Goal: Check status: Verify the current state of an ongoing process or item

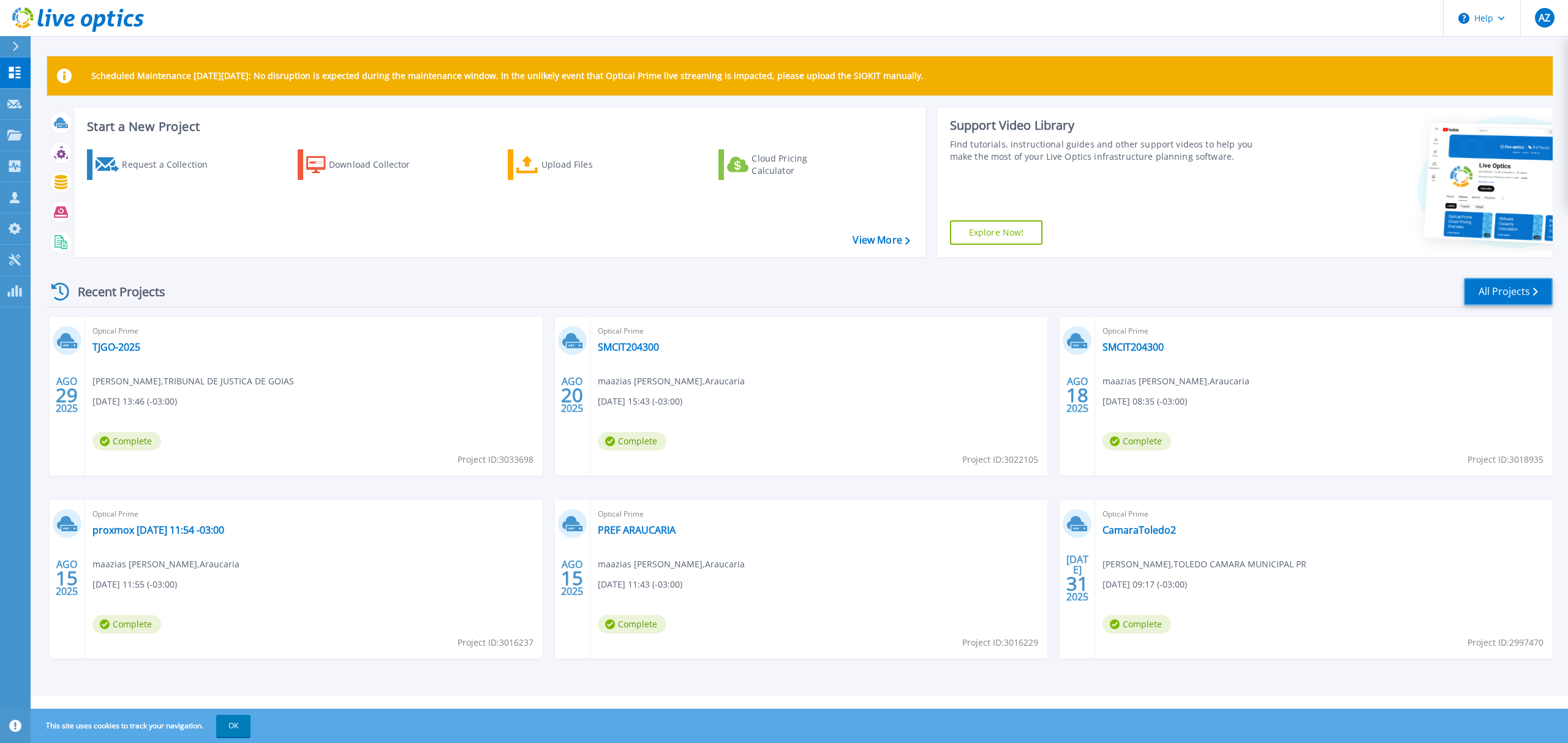
click at [1485, 295] on link "All Projects" at bounding box center [1508, 291] width 89 height 28
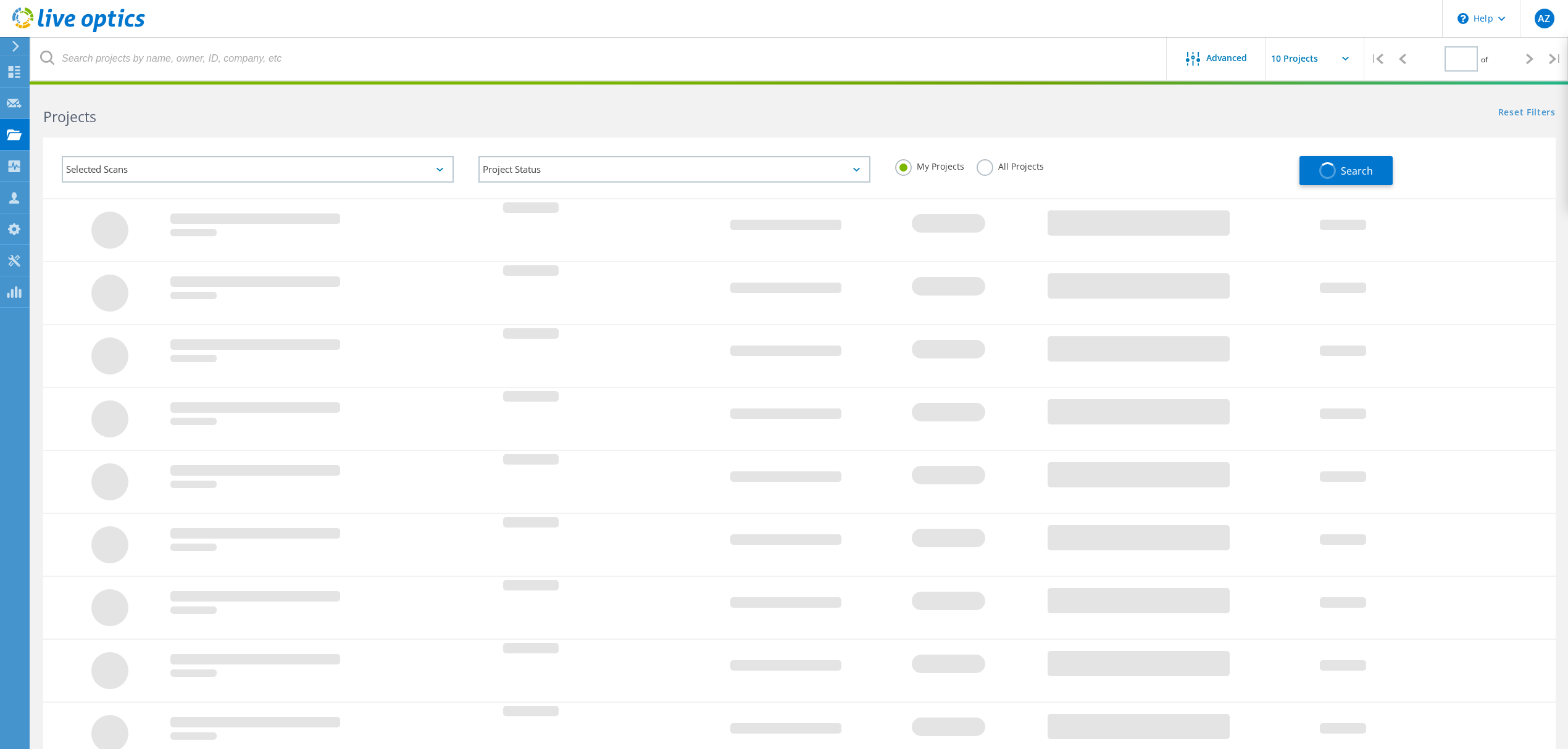
type input "1"
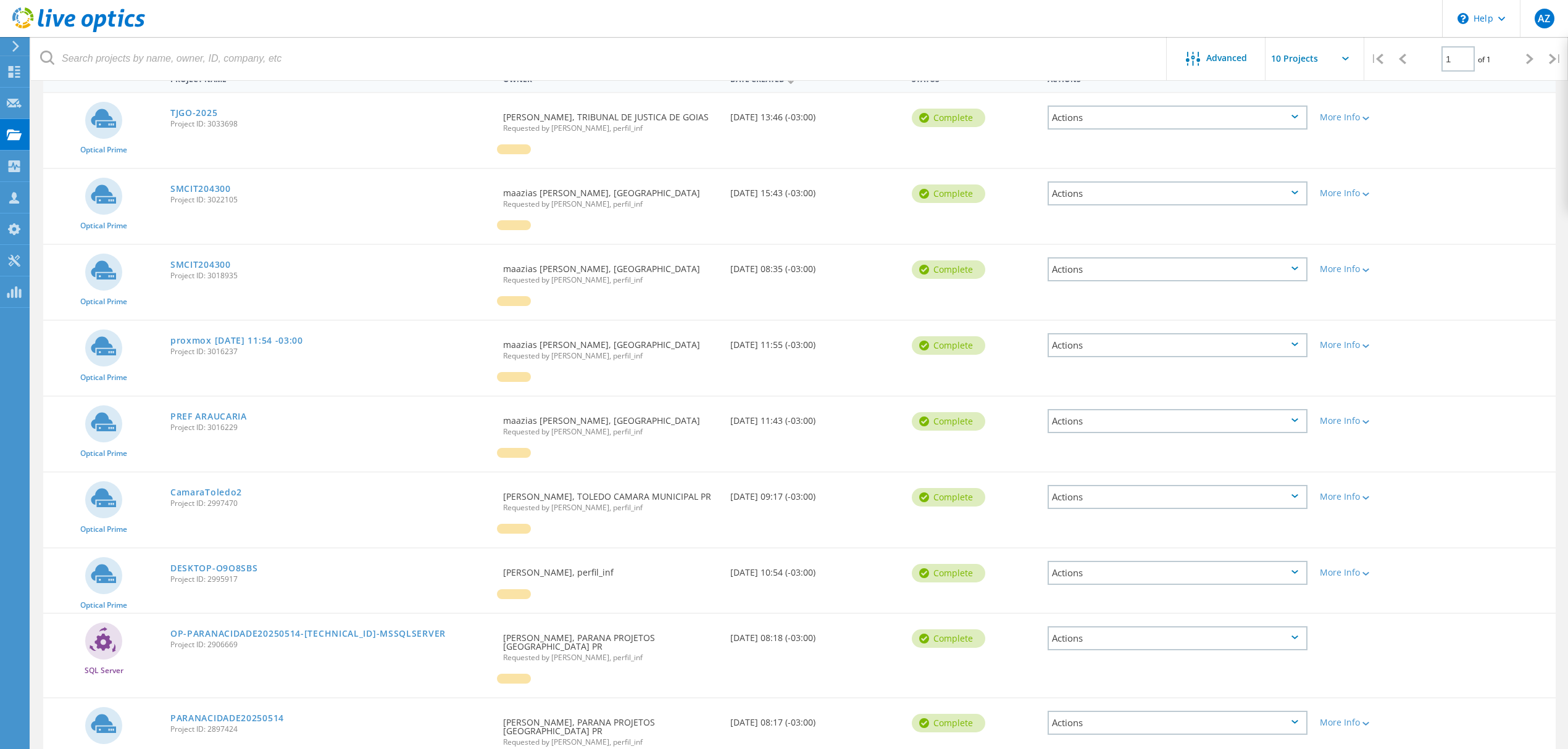
scroll to position [164, 0]
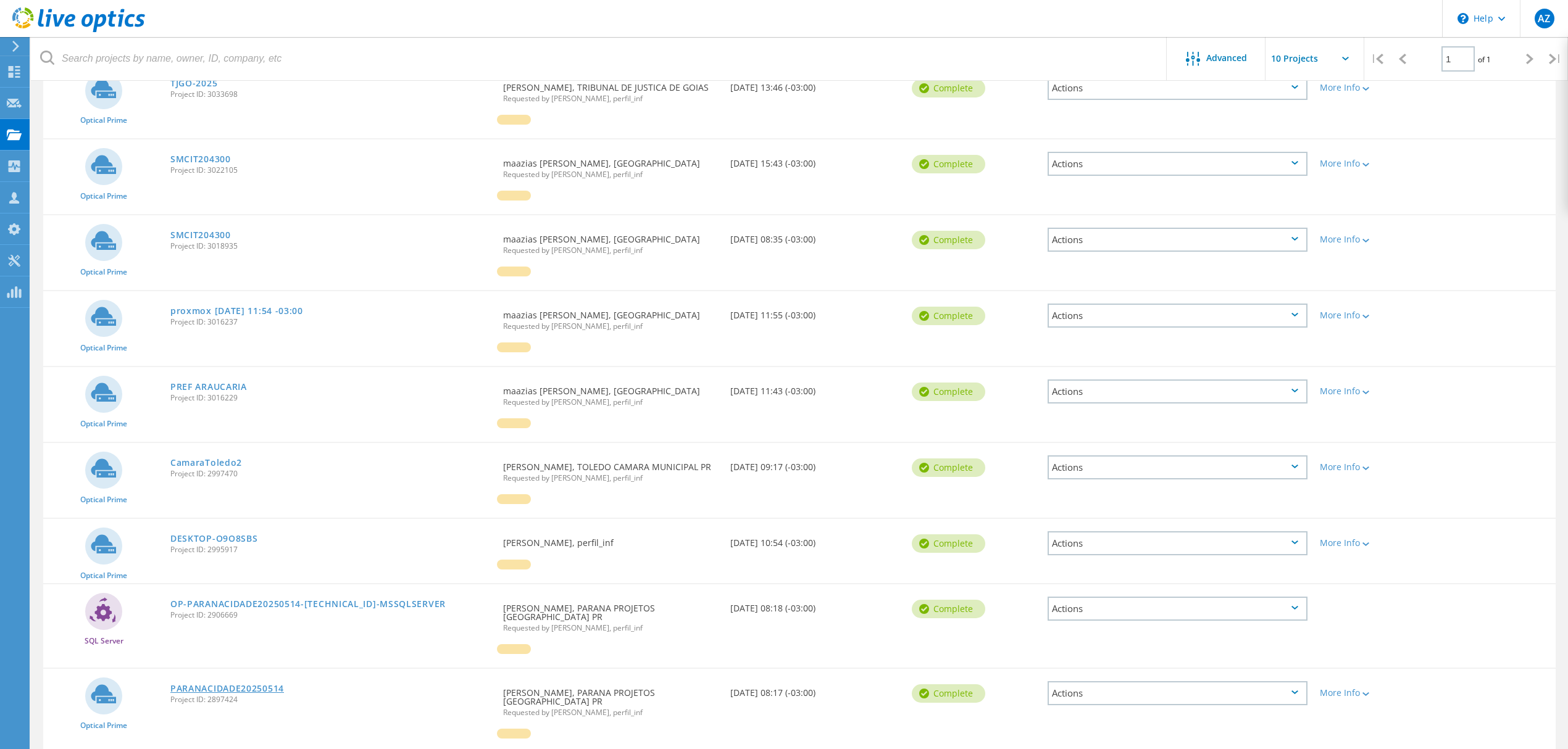
click at [200, 684] on link "PARANACIDADE20250514" at bounding box center [227, 688] width 114 height 9
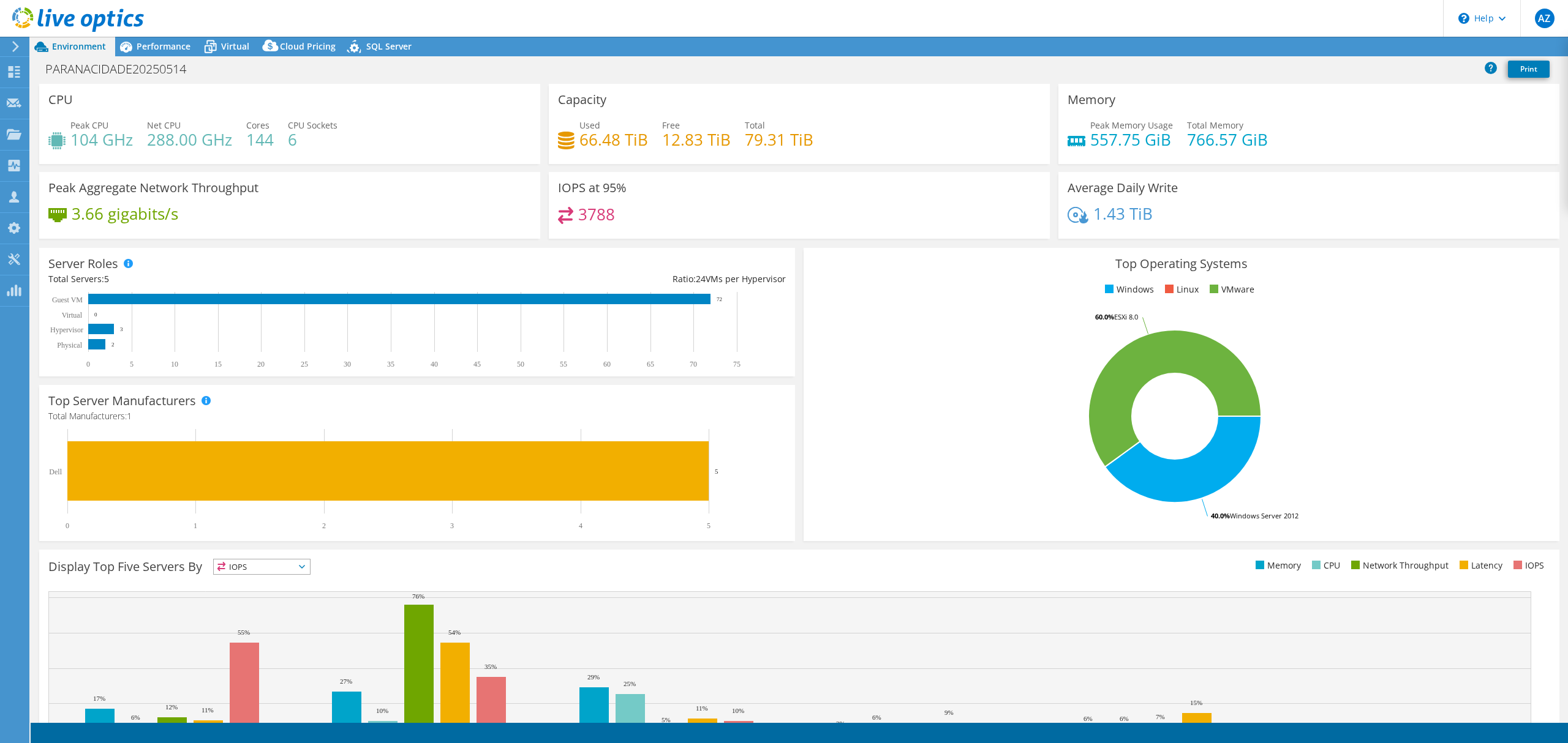
select select "USD"
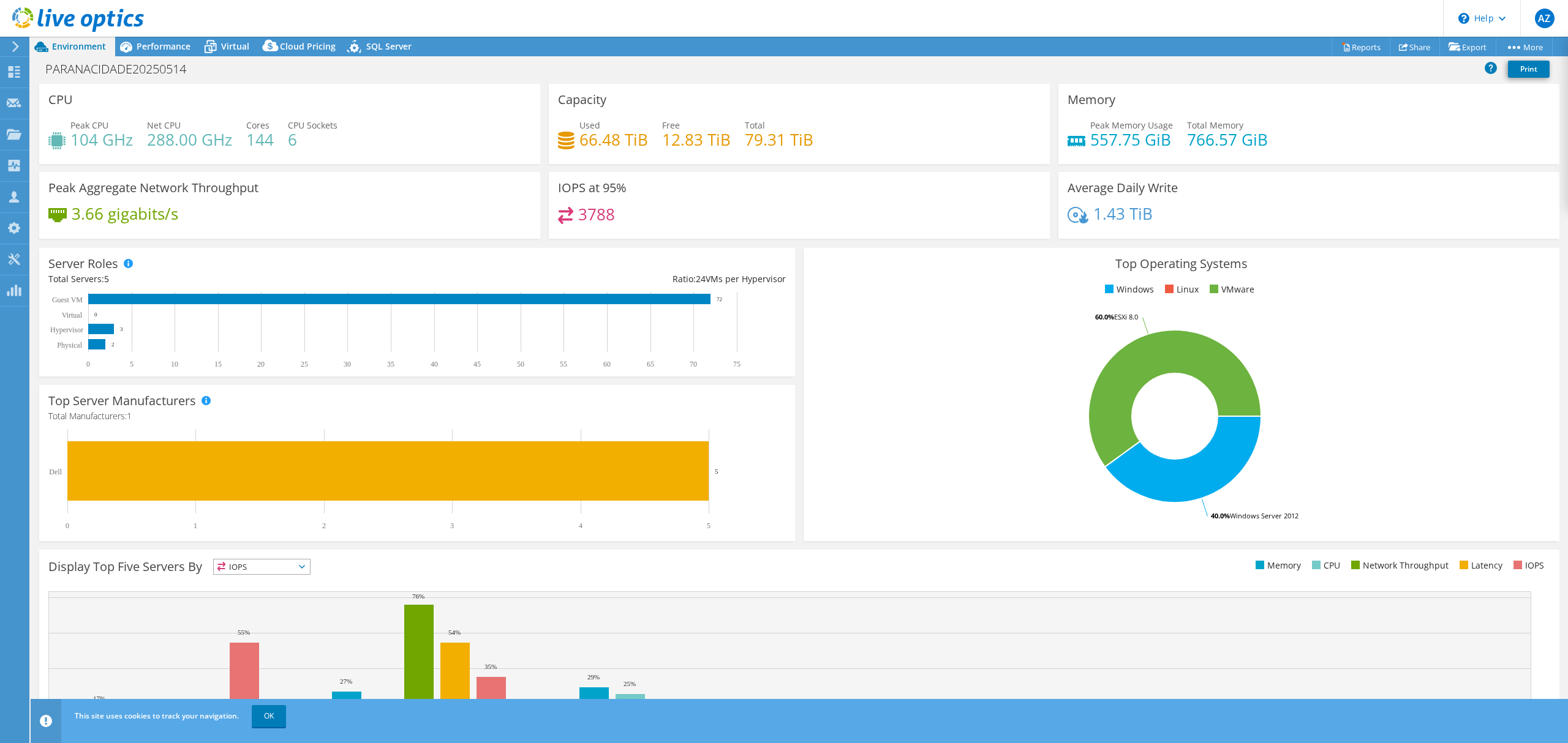
click at [719, 301] on text "72" at bounding box center [720, 299] width 6 height 6
drag, startPoint x: 574, startPoint y: 138, endPoint x: 618, endPoint y: 136, distance: 44.0
click at [618, 136] on h4 "66.48 TiB" at bounding box center [613, 139] width 69 height 13
